Goal: Task Accomplishment & Management: Use online tool/utility

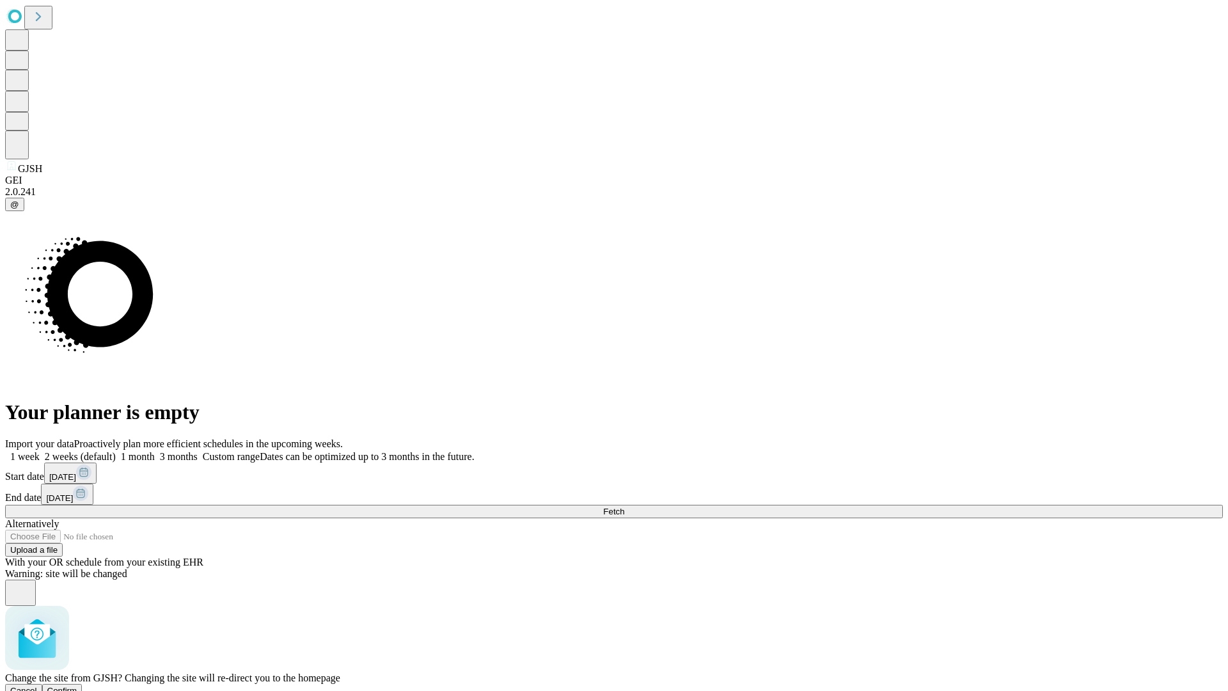
click at [77, 685] on span "Confirm" at bounding box center [62, 690] width 30 height 10
click at [116, 451] on label "2 weeks (default)" at bounding box center [78, 456] width 76 height 11
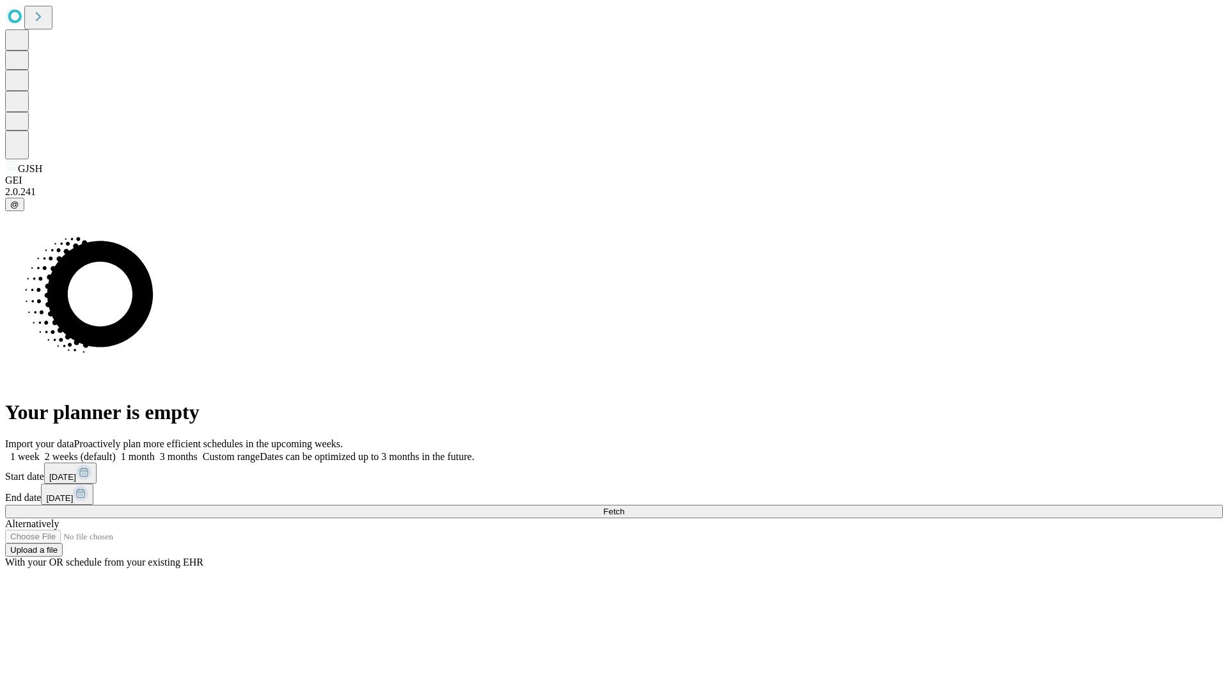
click at [624, 506] on span "Fetch" at bounding box center [613, 511] width 21 height 10
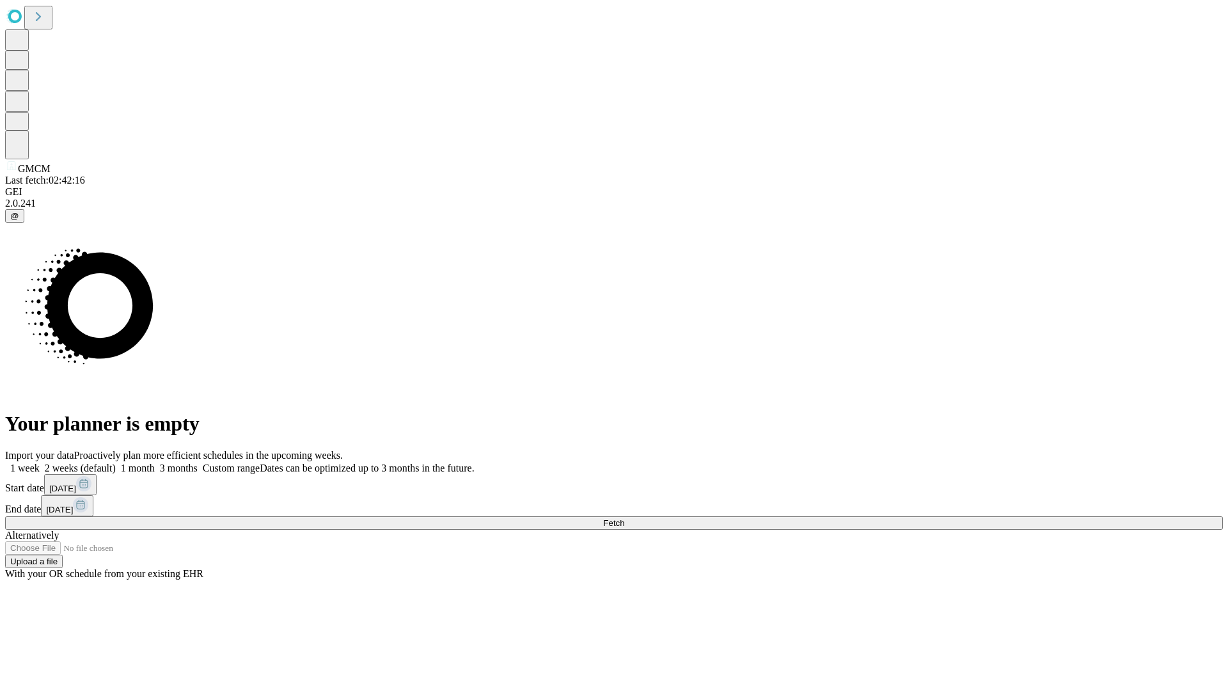
click at [624, 518] on span "Fetch" at bounding box center [613, 523] width 21 height 10
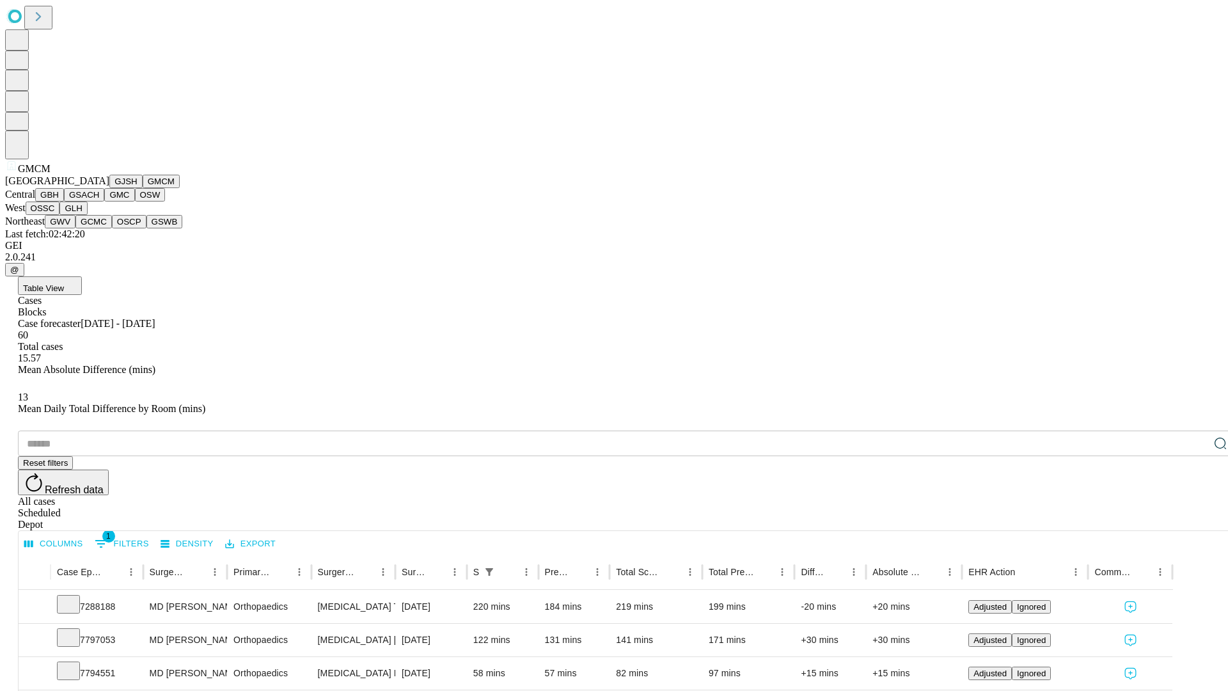
click at [64, 201] on button "GBH" at bounding box center [49, 194] width 29 height 13
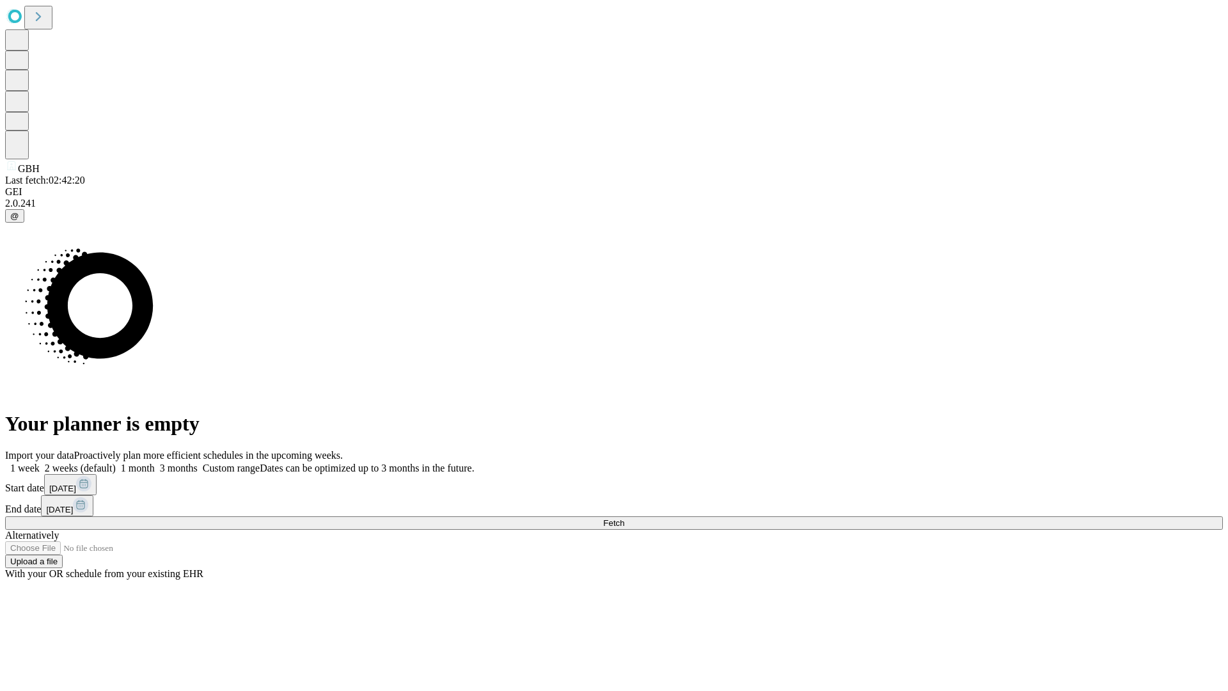
click at [116, 462] on label "2 weeks (default)" at bounding box center [78, 467] width 76 height 11
click at [624, 518] on span "Fetch" at bounding box center [613, 523] width 21 height 10
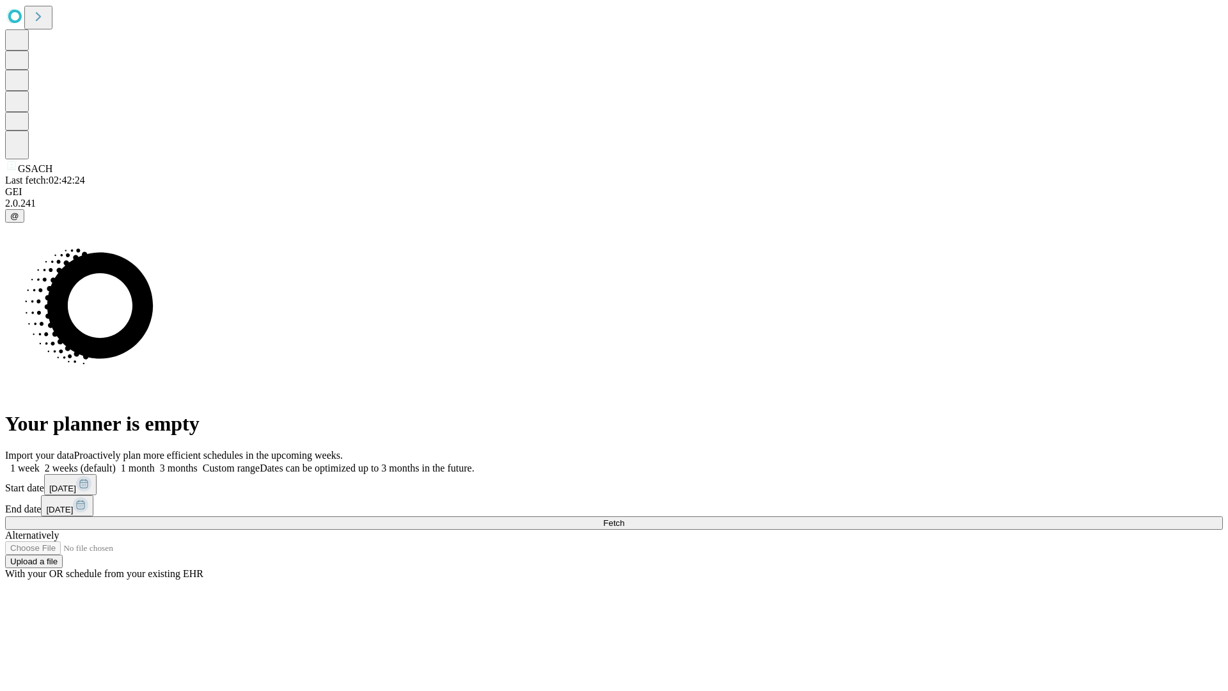
click at [116, 462] on label "2 weeks (default)" at bounding box center [78, 467] width 76 height 11
click at [624, 518] on span "Fetch" at bounding box center [613, 523] width 21 height 10
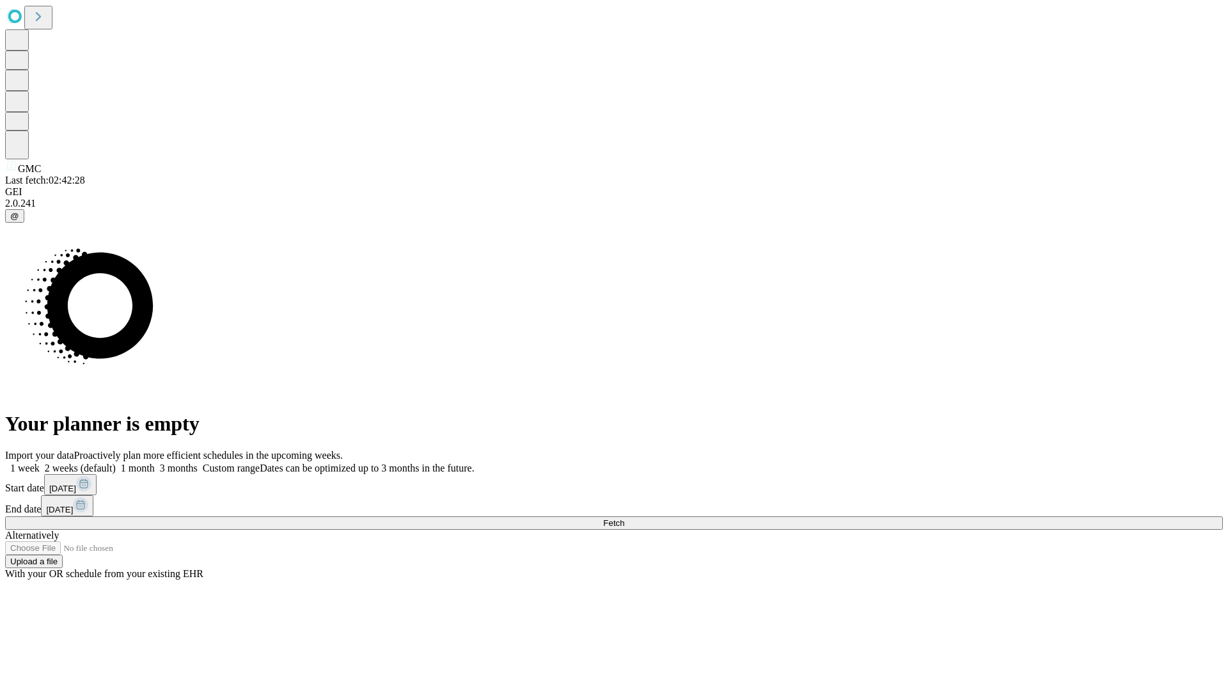
click at [116, 462] on label "2 weeks (default)" at bounding box center [78, 467] width 76 height 11
click at [624, 518] on span "Fetch" at bounding box center [613, 523] width 21 height 10
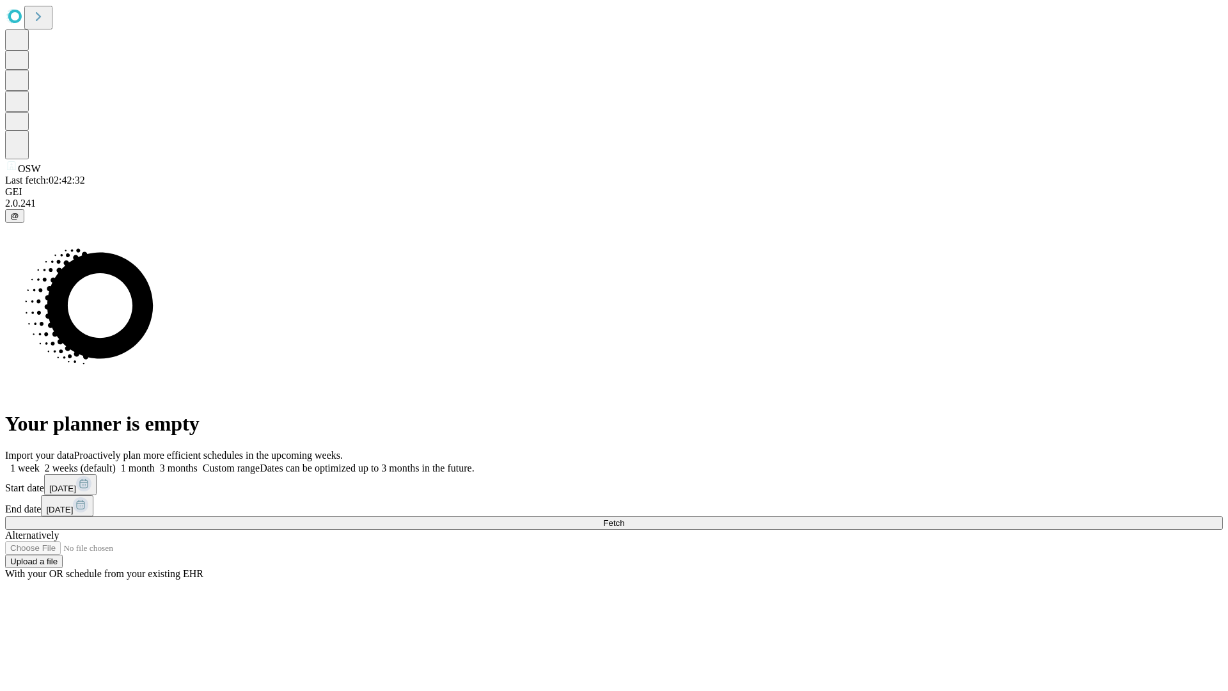
click at [116, 462] on label "2 weeks (default)" at bounding box center [78, 467] width 76 height 11
click at [624, 518] on span "Fetch" at bounding box center [613, 523] width 21 height 10
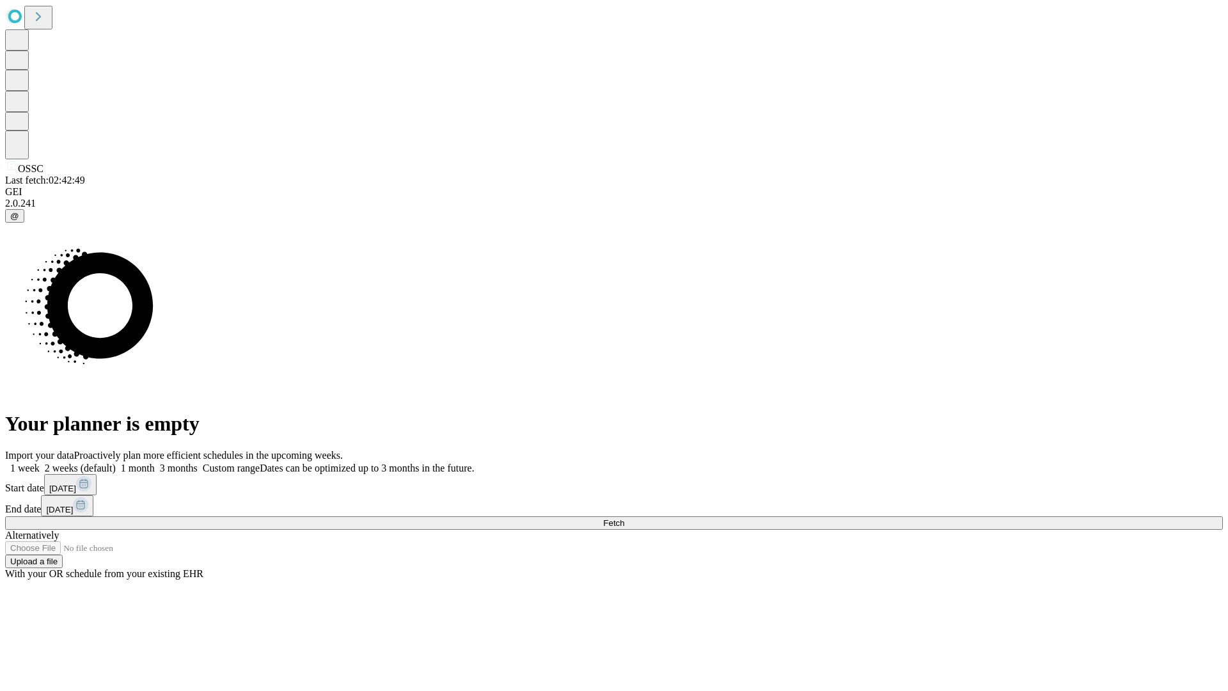
click at [116, 462] on label "2 weeks (default)" at bounding box center [78, 467] width 76 height 11
click at [624, 518] on span "Fetch" at bounding box center [613, 523] width 21 height 10
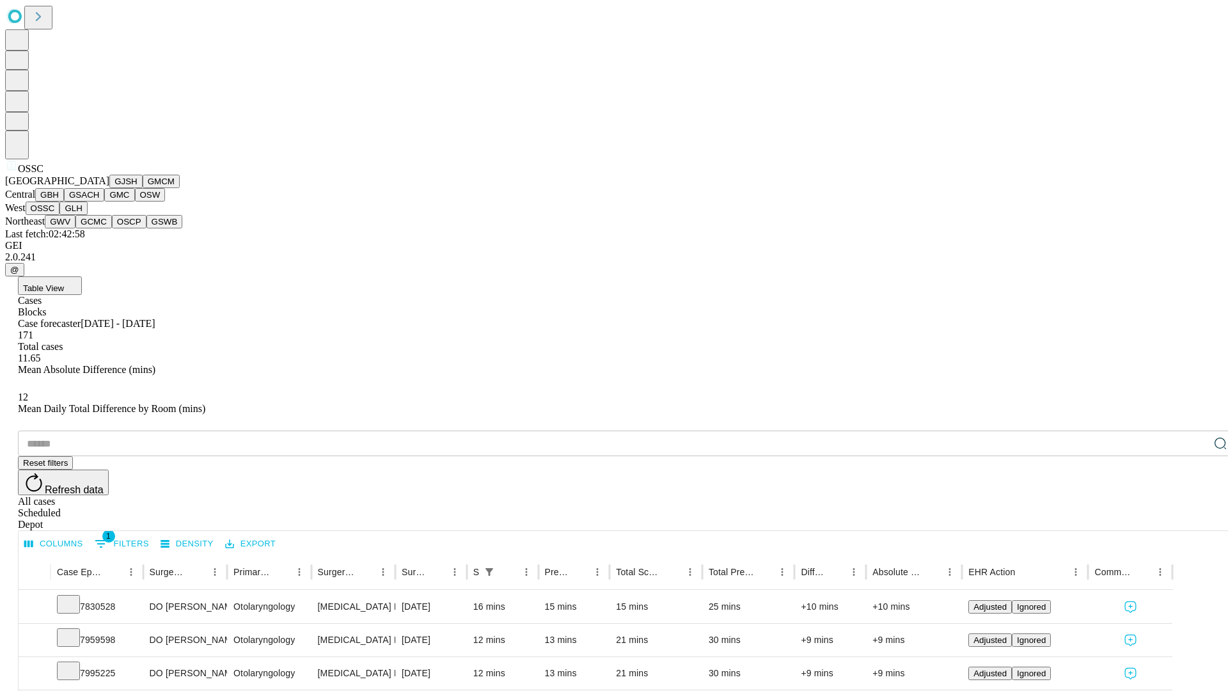
click at [87, 215] on button "GLH" at bounding box center [72, 207] width 27 height 13
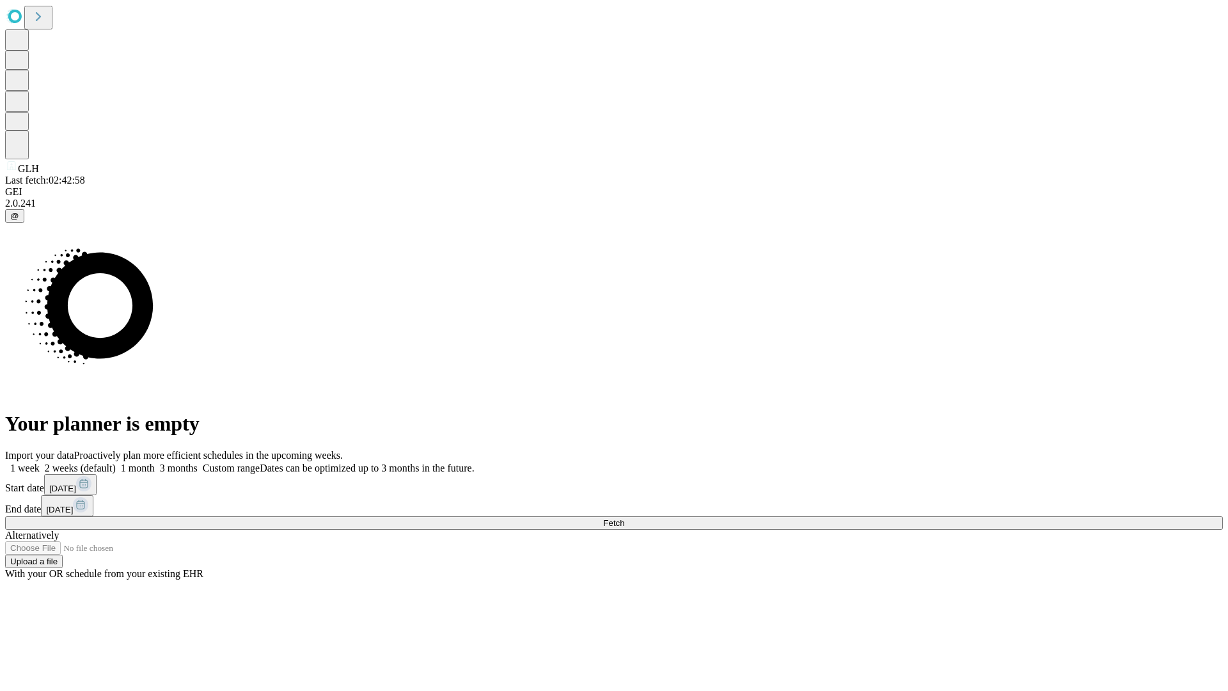
click at [116, 462] on label "2 weeks (default)" at bounding box center [78, 467] width 76 height 11
click at [624, 518] on span "Fetch" at bounding box center [613, 523] width 21 height 10
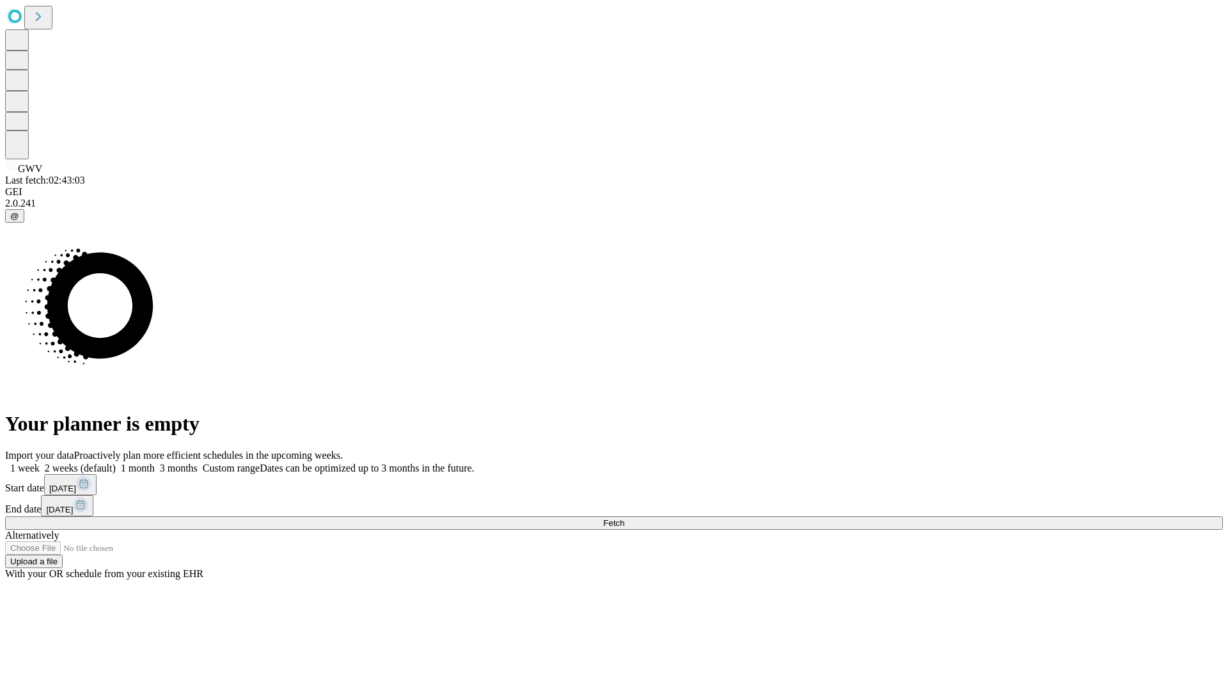
click at [116, 462] on label "2 weeks (default)" at bounding box center [78, 467] width 76 height 11
click at [624, 518] on span "Fetch" at bounding box center [613, 523] width 21 height 10
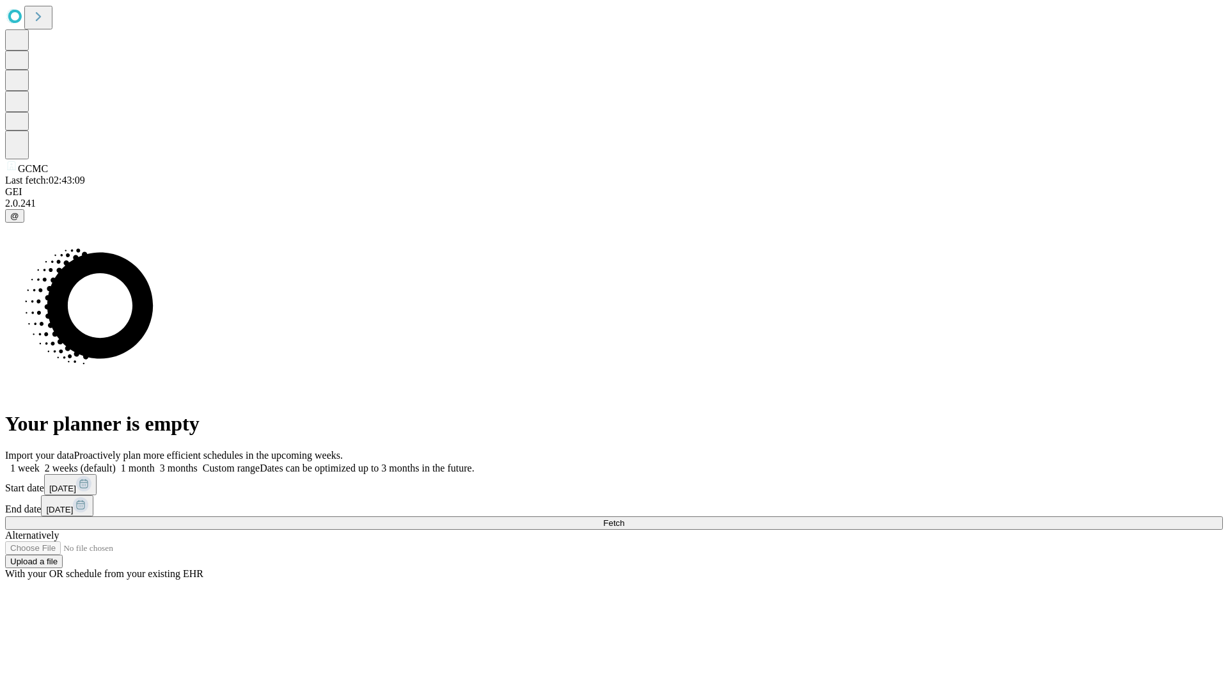
click at [116, 462] on label "2 weeks (default)" at bounding box center [78, 467] width 76 height 11
click at [624, 518] on span "Fetch" at bounding box center [613, 523] width 21 height 10
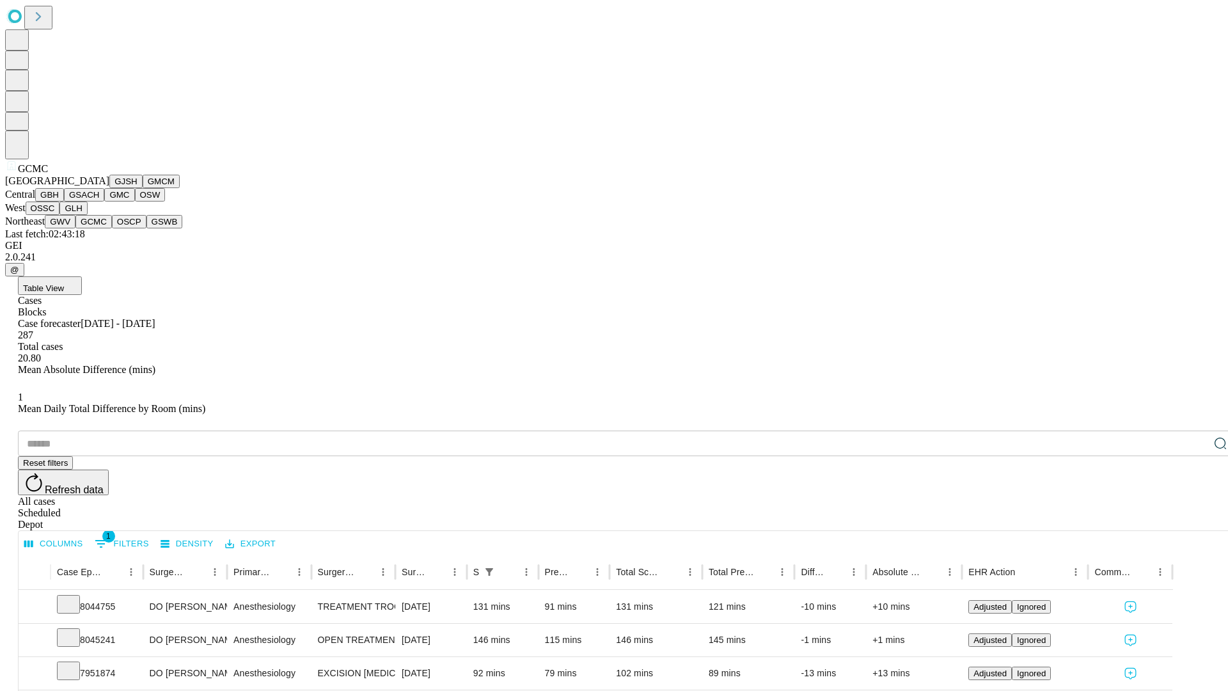
click at [112, 228] on button "OSCP" at bounding box center [129, 221] width 35 height 13
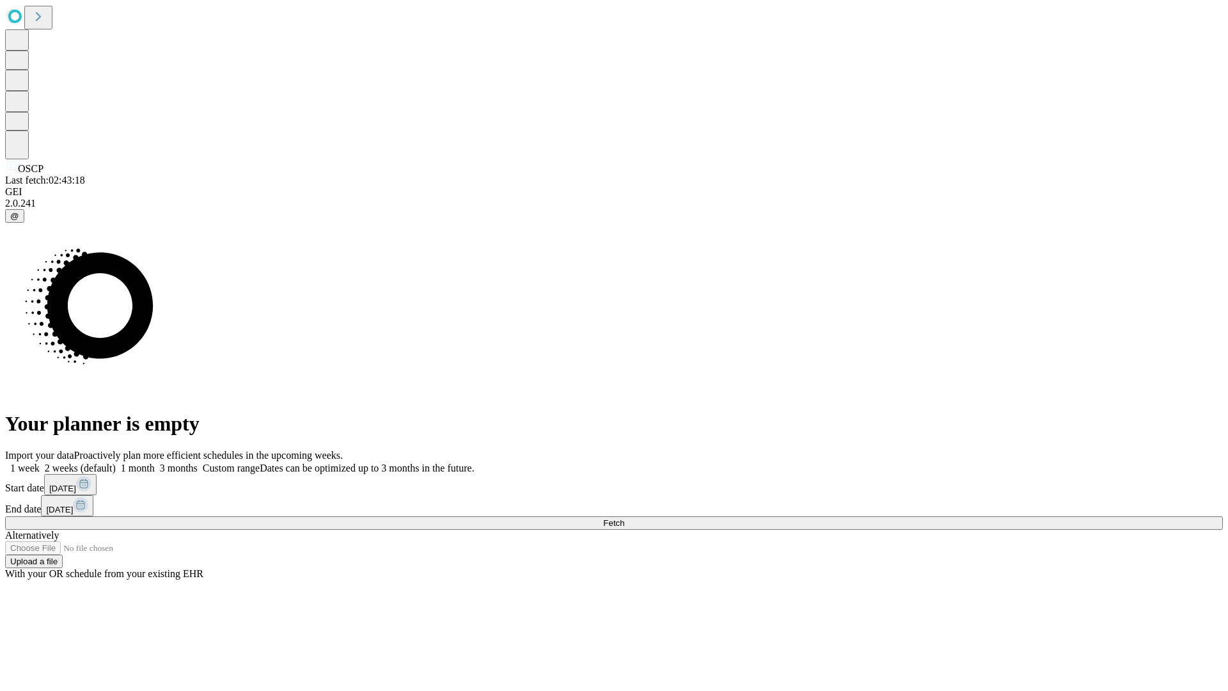
click at [116, 462] on label "2 weeks (default)" at bounding box center [78, 467] width 76 height 11
click at [624, 518] on span "Fetch" at bounding box center [613, 523] width 21 height 10
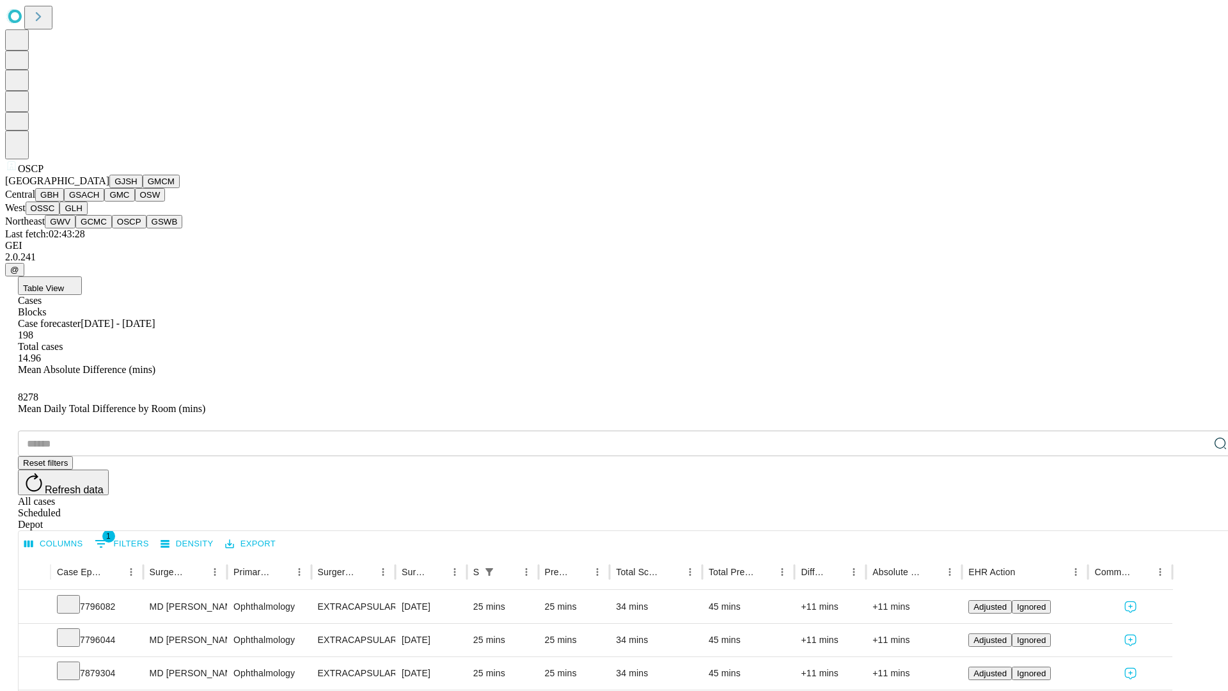
click at [146, 228] on button "GSWB" at bounding box center [164, 221] width 36 height 13
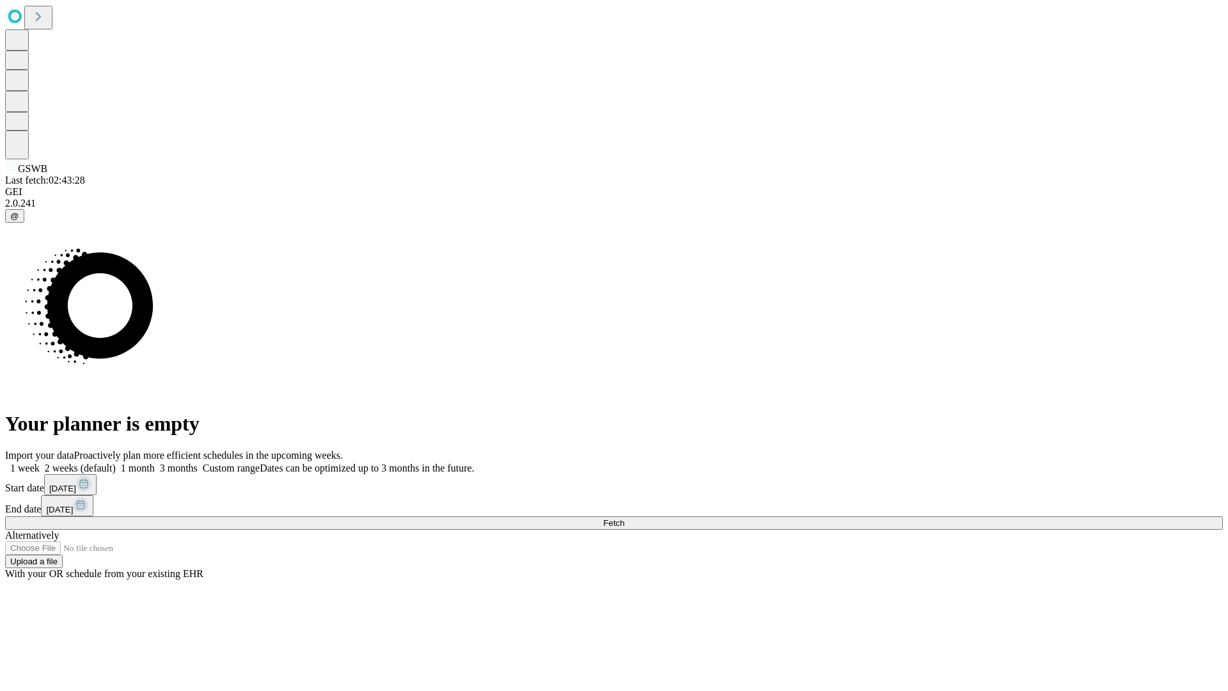
click at [624, 518] on span "Fetch" at bounding box center [613, 523] width 21 height 10
